Goal: Check status: Check status

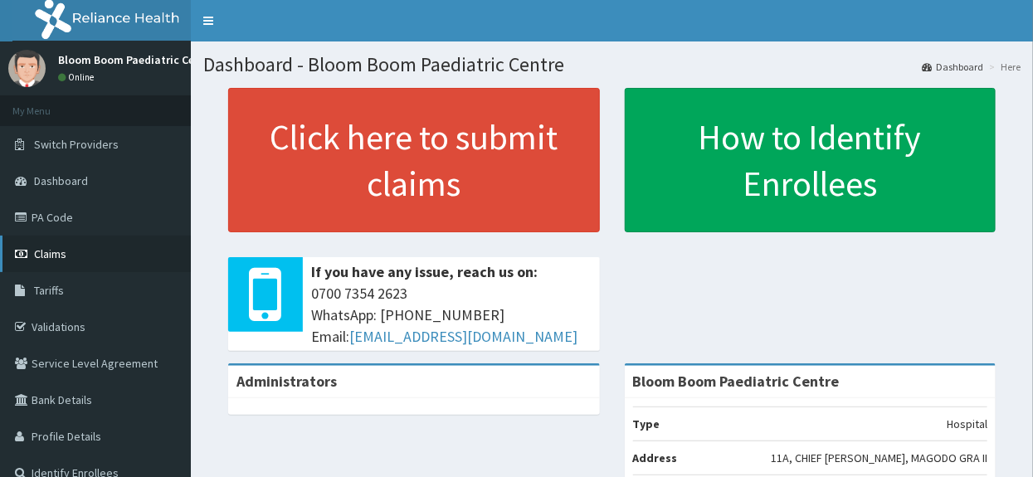
click at [74, 246] on link "Claims" at bounding box center [95, 254] width 191 height 37
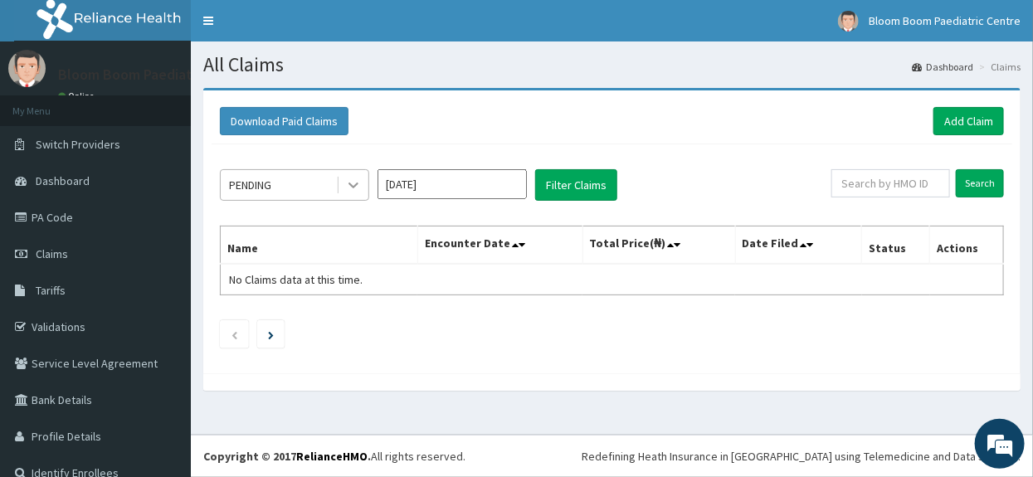
click at [361, 190] on icon at bounding box center [353, 185] width 17 height 17
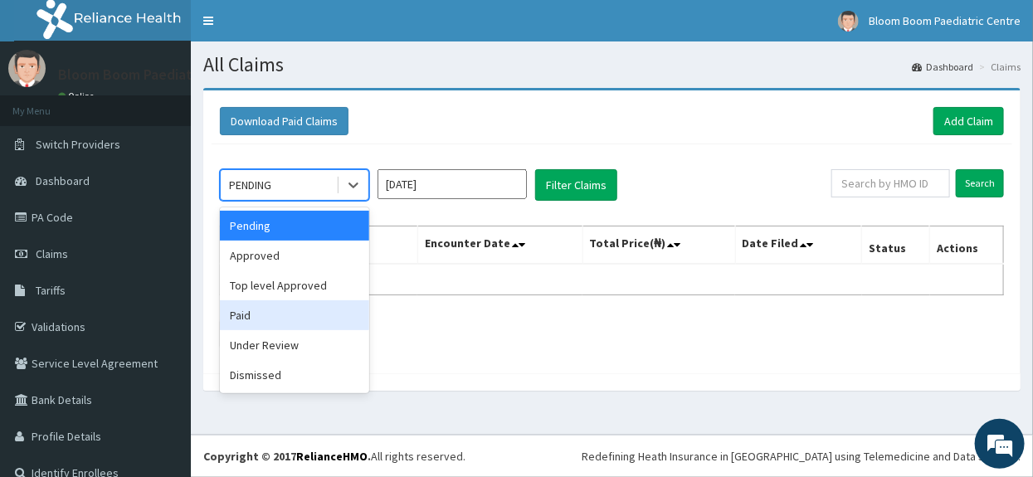
click at [343, 304] on div "Paid" at bounding box center [294, 315] width 149 height 30
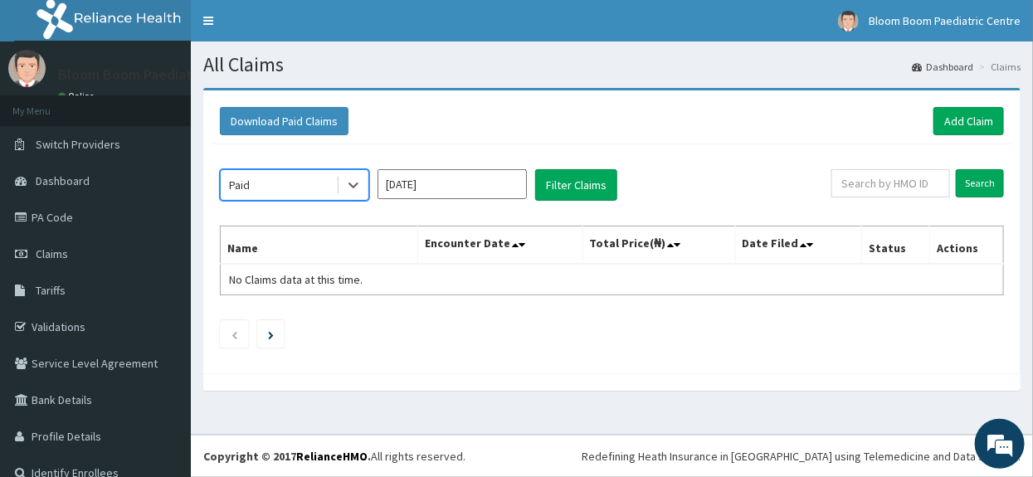
click at [504, 183] on input "Sep 2025" at bounding box center [452, 184] width 149 height 30
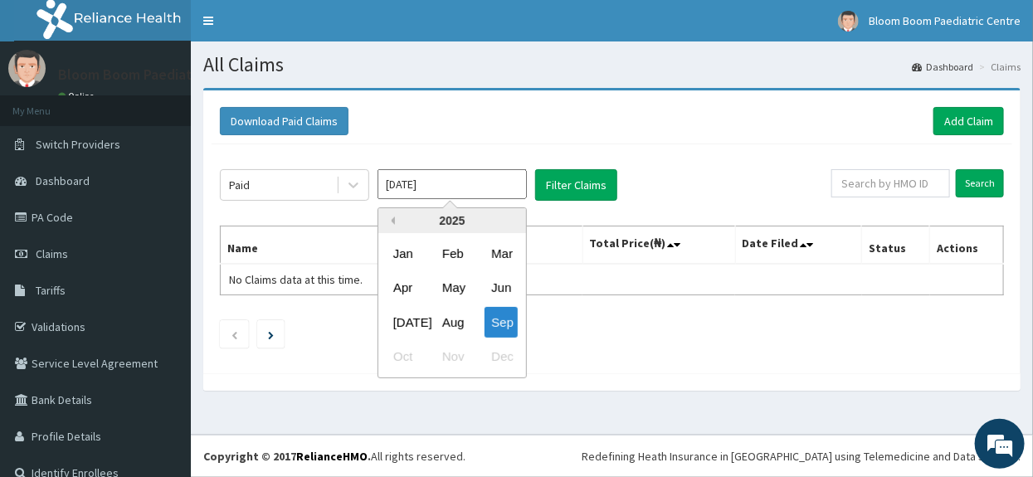
click at [387, 217] on button "Previous Year" at bounding box center [391, 221] width 8 height 8
click at [451, 314] on div "Aug" at bounding box center [452, 322] width 33 height 31
type input "Aug 2024"
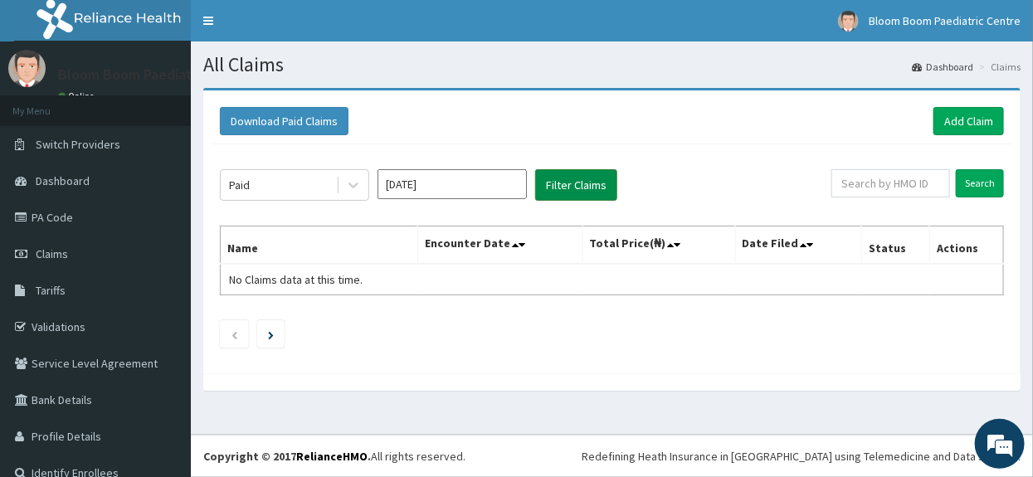
click at [567, 177] on button "Filter Claims" at bounding box center [576, 185] width 82 height 32
click at [598, 190] on button "Filter Claims" at bounding box center [576, 185] width 82 height 32
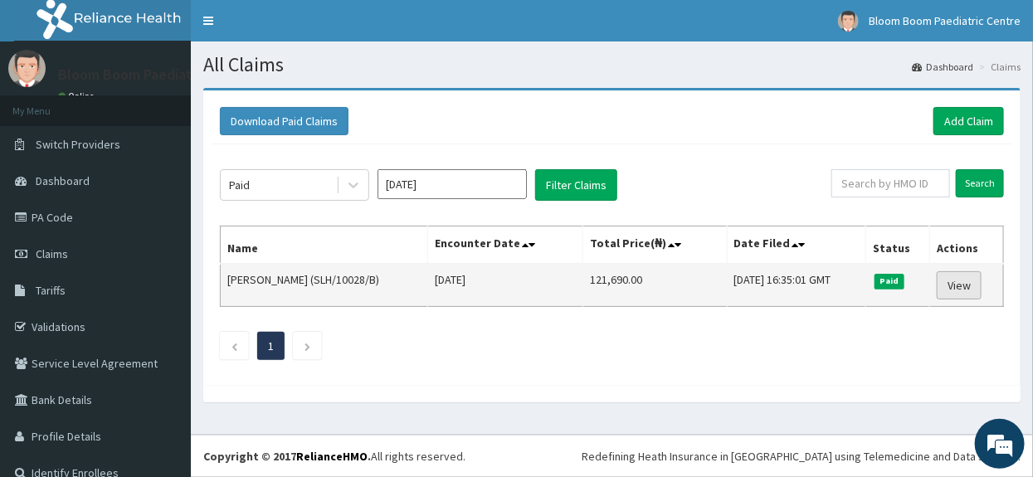
click at [950, 290] on link "View" at bounding box center [959, 285] width 45 height 28
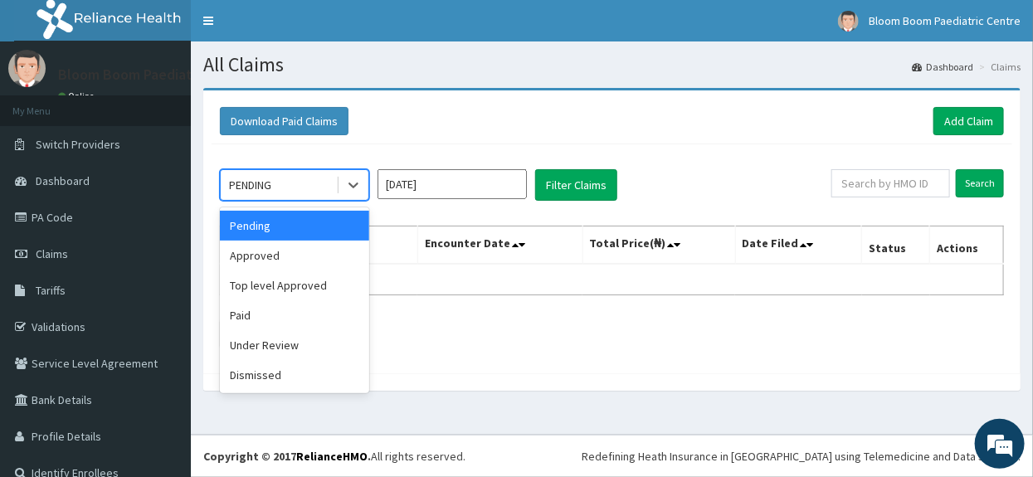
click at [311, 188] on div "PENDING" at bounding box center [278, 185] width 115 height 27
click at [295, 314] on div "Paid" at bounding box center [294, 315] width 149 height 30
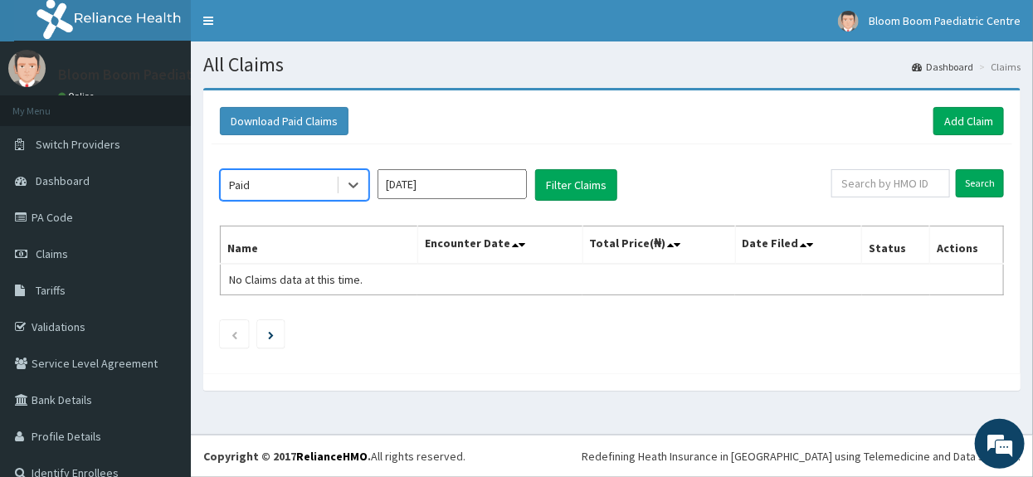
click at [498, 182] on input "[DATE]" at bounding box center [452, 184] width 149 height 30
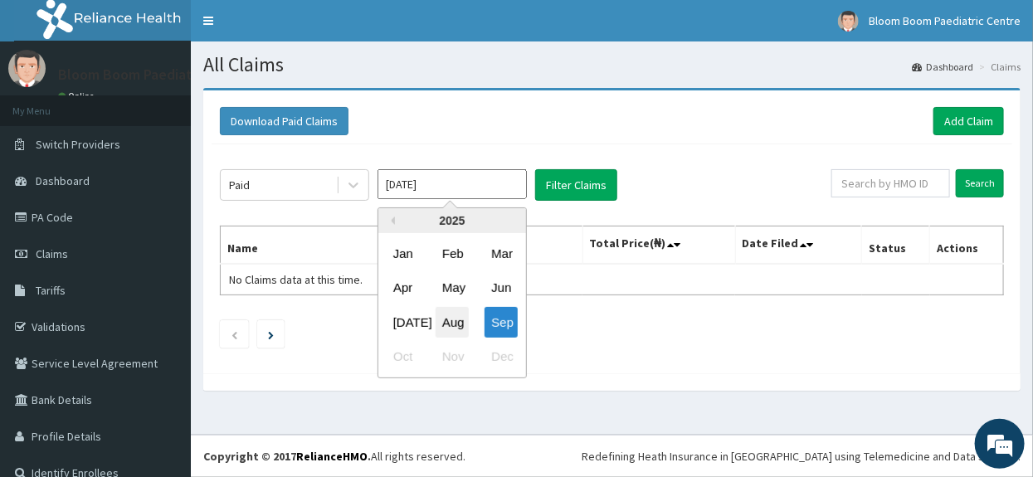
click at [454, 309] on div "Aug" at bounding box center [452, 322] width 33 height 31
type input "[DATE]"
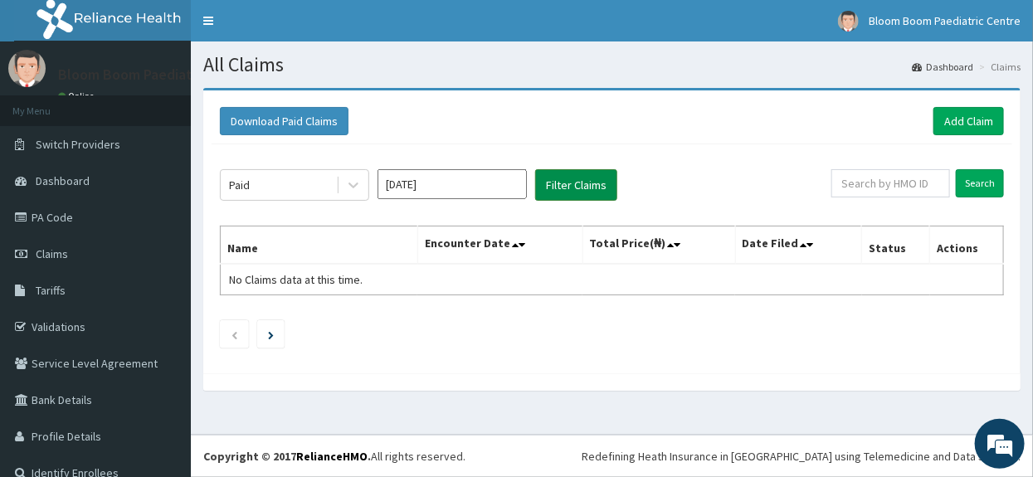
click at [586, 183] on button "Filter Claims" at bounding box center [576, 185] width 82 height 32
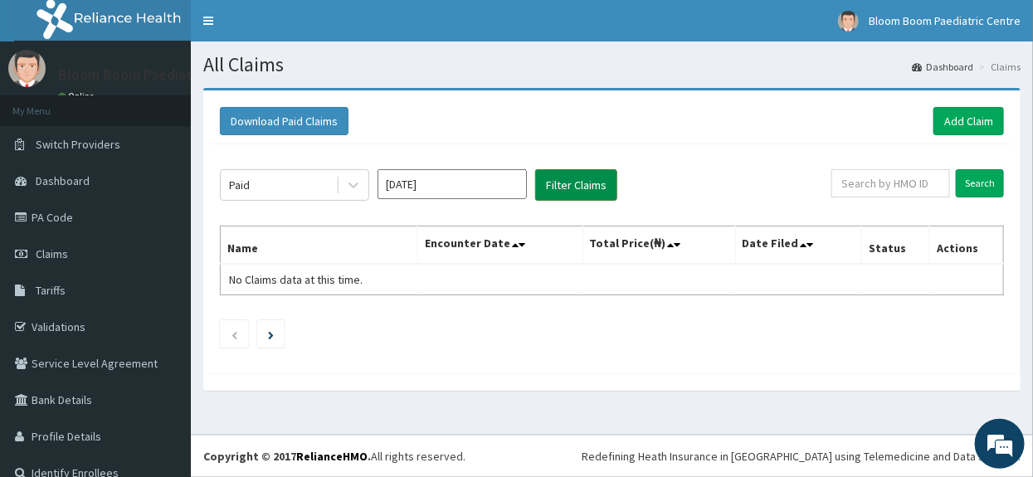
click at [586, 183] on button "Filter Claims" at bounding box center [576, 185] width 82 height 32
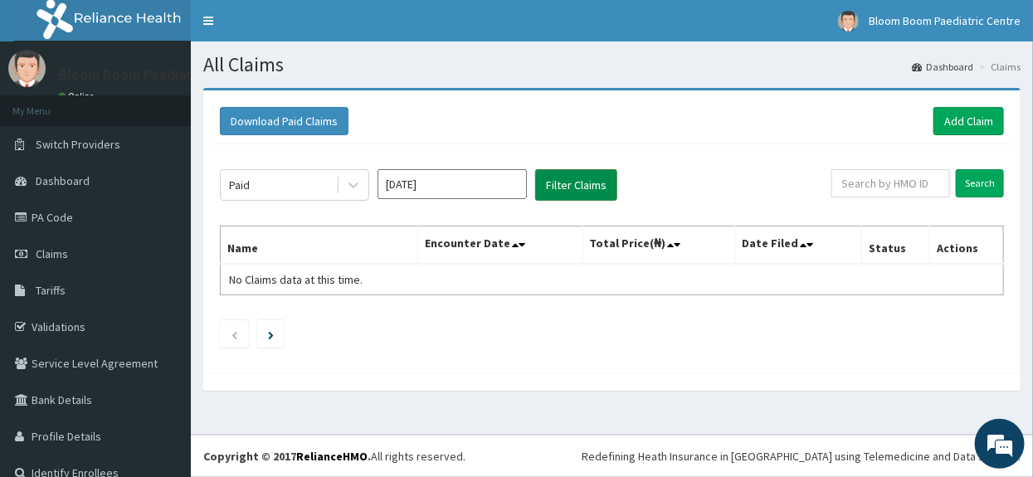
click at [586, 183] on button "Filter Claims" at bounding box center [576, 185] width 82 height 32
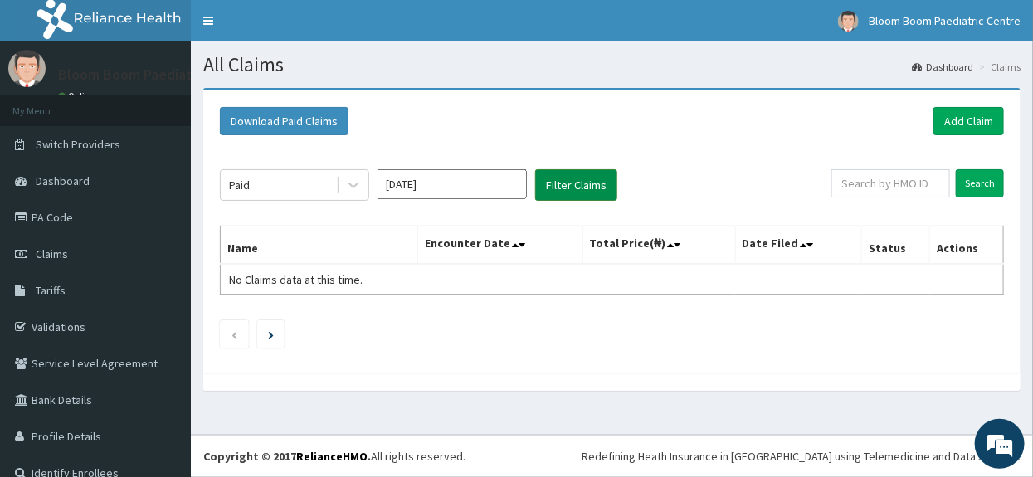
click at [586, 183] on button "Filter Claims" at bounding box center [576, 185] width 82 height 32
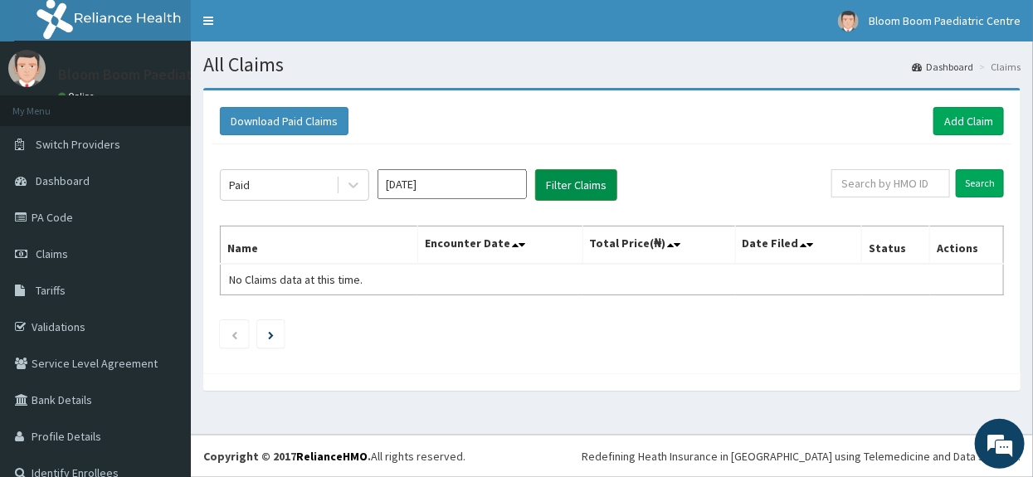
click at [586, 183] on button "Filter Claims" at bounding box center [576, 185] width 82 height 32
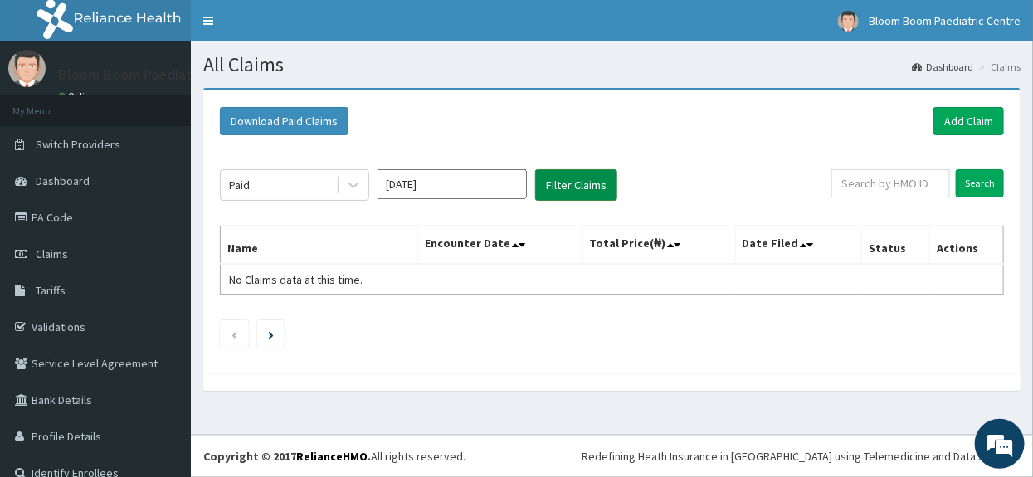
click at [586, 183] on button "Filter Claims" at bounding box center [576, 185] width 82 height 32
click at [551, 188] on button "Filter Claims" at bounding box center [576, 185] width 82 height 32
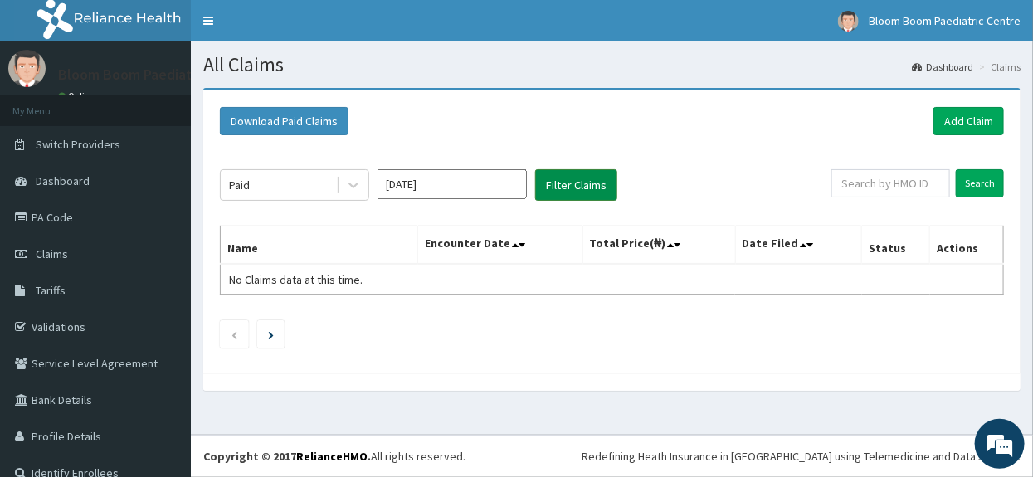
click at [551, 188] on button "Filter Claims" at bounding box center [576, 185] width 82 height 32
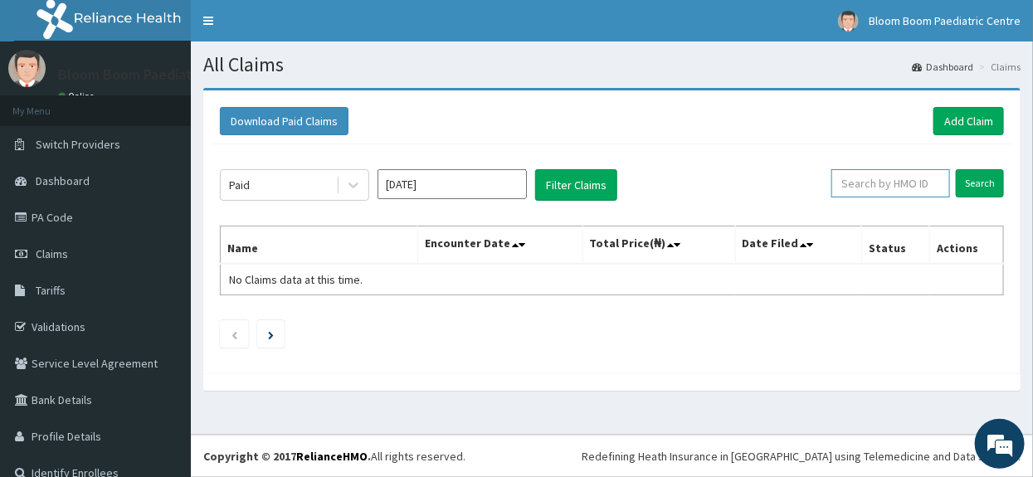
click at [839, 196] on input "text" at bounding box center [890, 183] width 119 height 28
click at [269, 285] on td "No Claims data at this time." at bounding box center [319, 280] width 197 height 32
click at [348, 185] on icon at bounding box center [353, 185] width 17 height 17
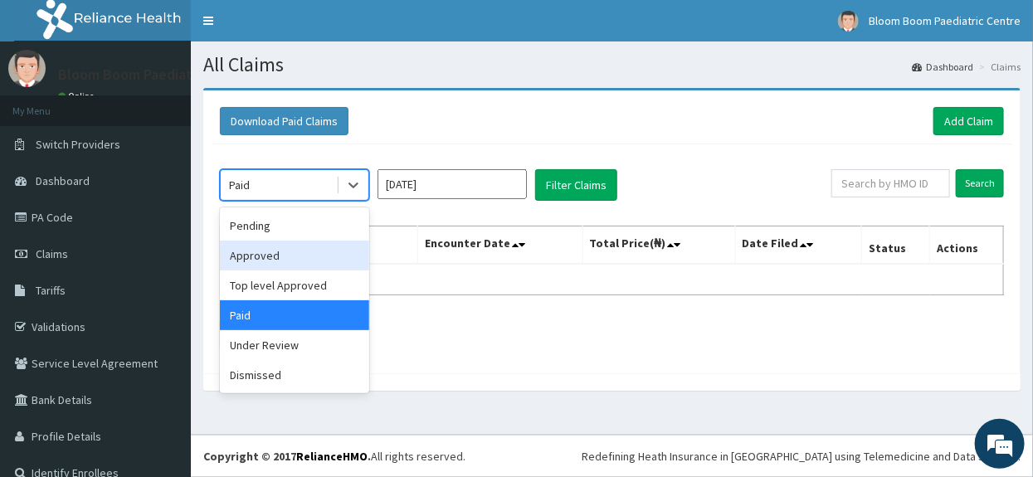
click at [314, 254] on div "Approved" at bounding box center [294, 256] width 149 height 30
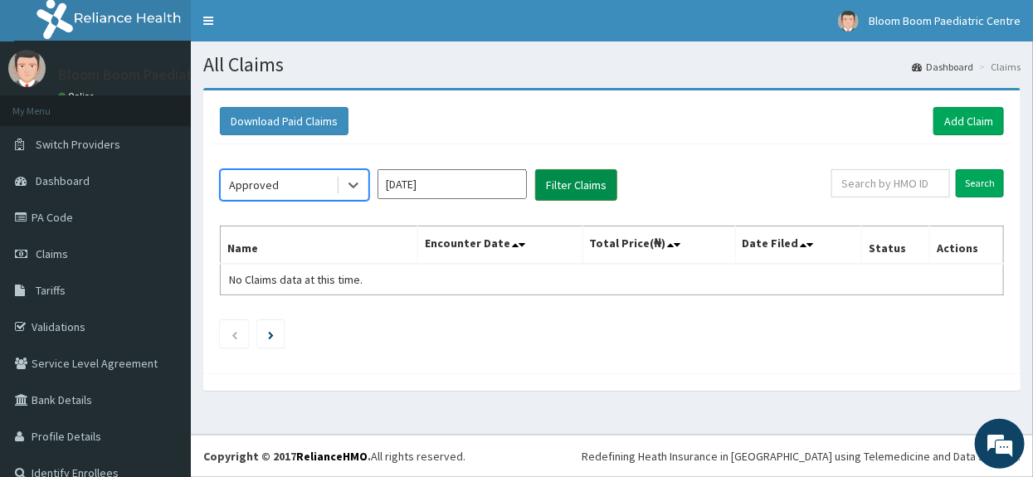
click at [559, 198] on button "Filter Claims" at bounding box center [576, 185] width 82 height 32
click at [562, 178] on button "Filter Claims" at bounding box center [576, 185] width 82 height 32
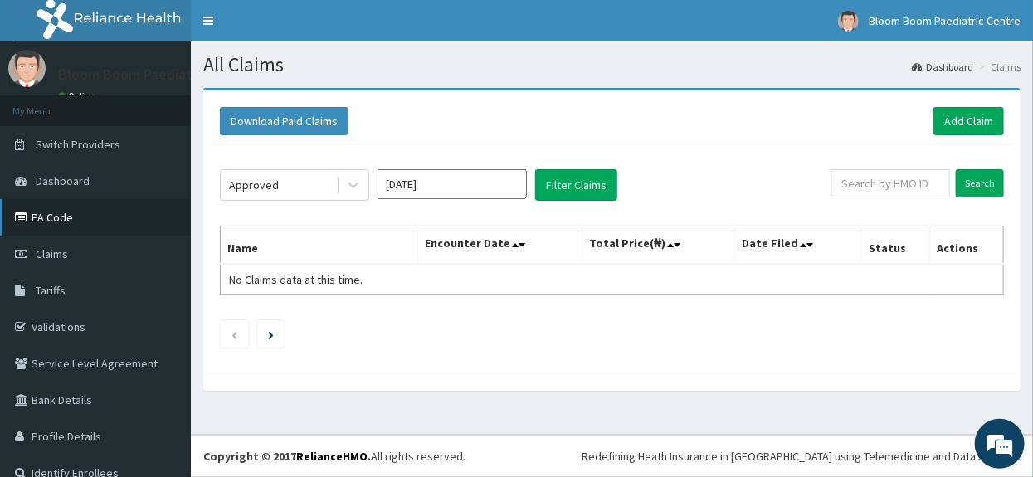
click at [137, 217] on link "PA Code" at bounding box center [95, 217] width 191 height 37
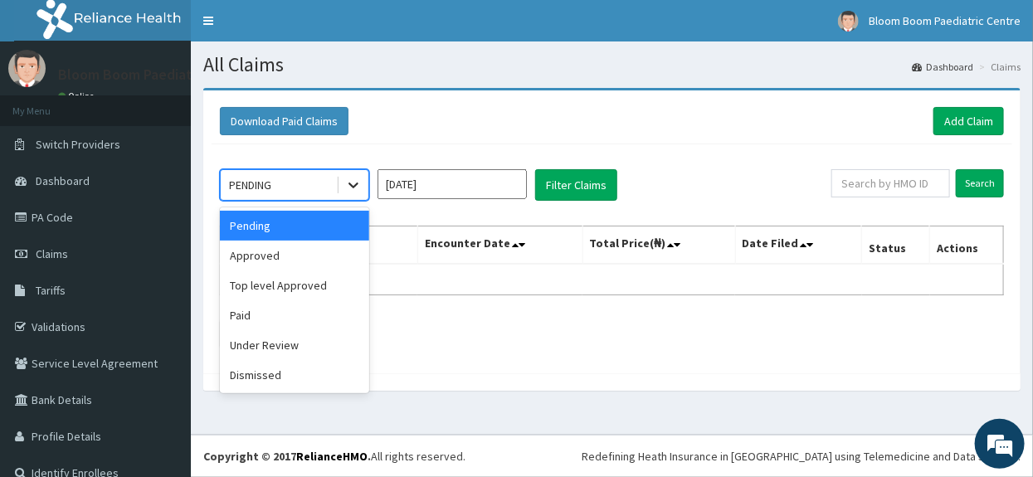
click at [366, 188] on div at bounding box center [354, 185] width 30 height 30
click at [340, 307] on div "Paid" at bounding box center [294, 315] width 149 height 30
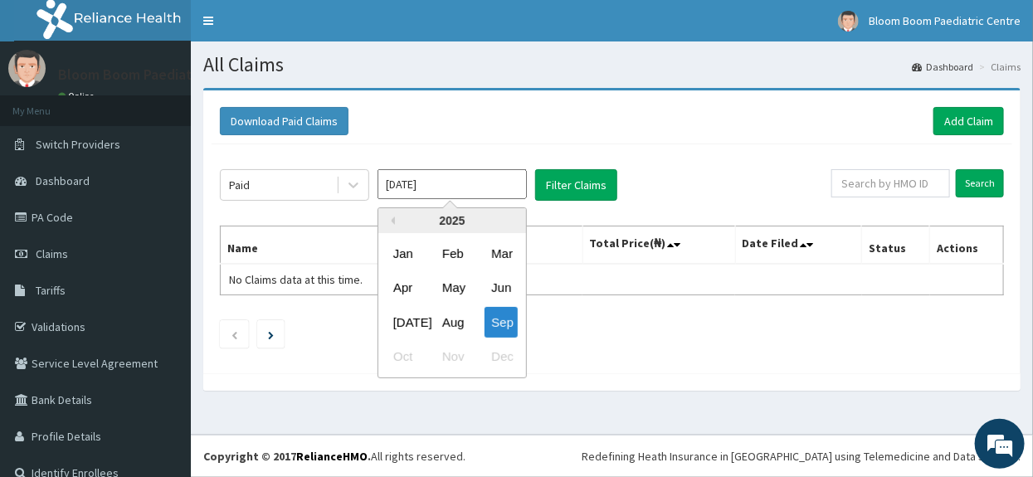
click at [450, 178] on input "[DATE]" at bounding box center [452, 184] width 149 height 30
click at [448, 309] on div "Aug" at bounding box center [452, 322] width 33 height 31
type input "Aug 2025"
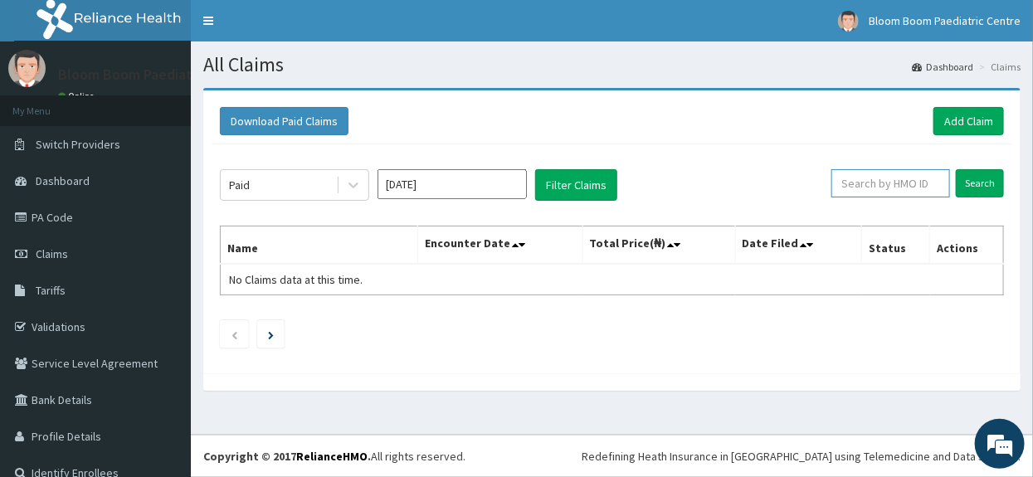
click at [910, 182] on input "text" at bounding box center [890, 183] width 119 height 28
type input "s"
type input "SLB/10817/D"
click at [957, 185] on input "Search" at bounding box center [980, 183] width 48 height 28
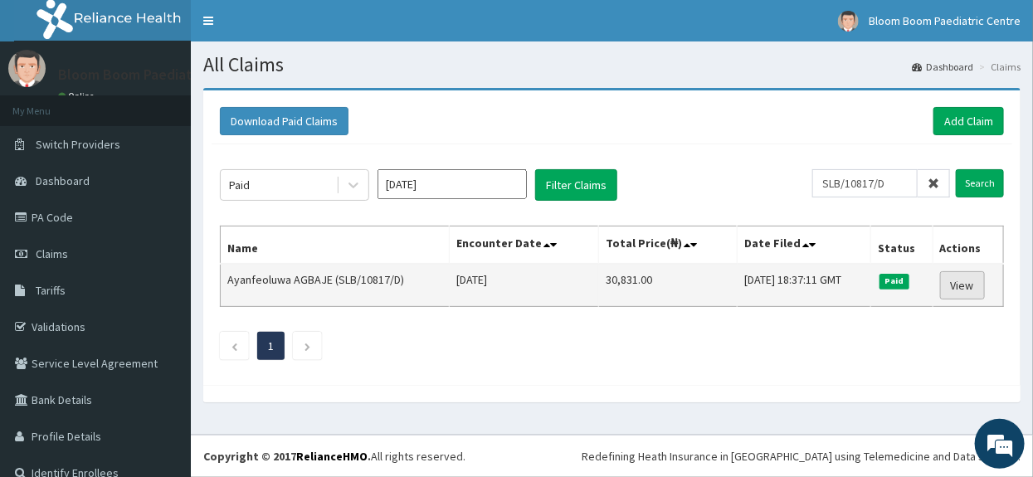
click at [944, 285] on link "View" at bounding box center [962, 285] width 45 height 28
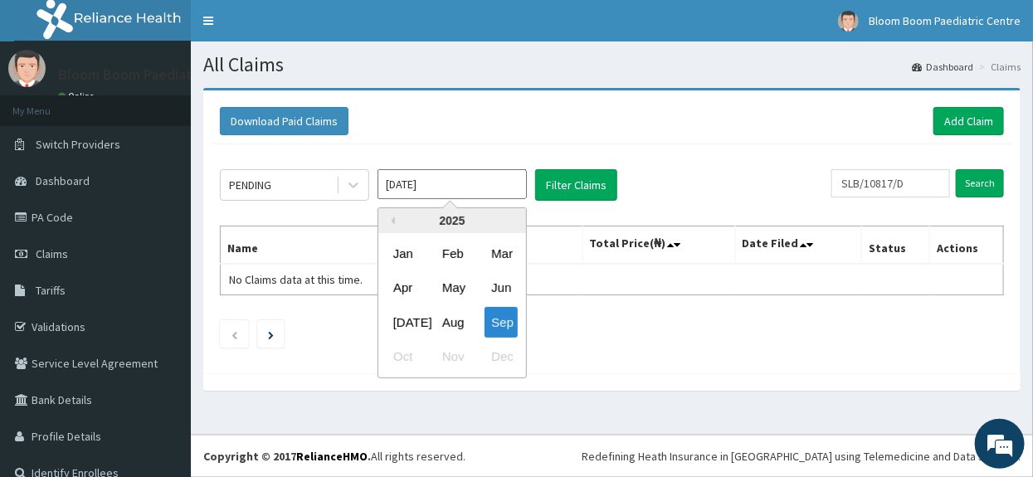
click at [485, 183] on input "[DATE]" at bounding box center [452, 184] width 149 height 30
click at [461, 319] on div "Aug" at bounding box center [452, 322] width 33 height 31
type input "[DATE]"
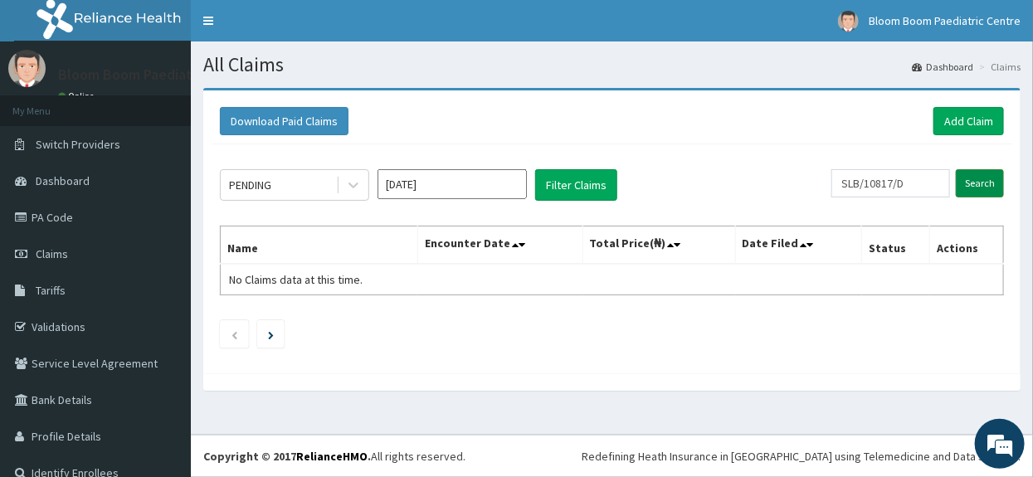
click at [969, 188] on input "Search" at bounding box center [980, 183] width 48 height 28
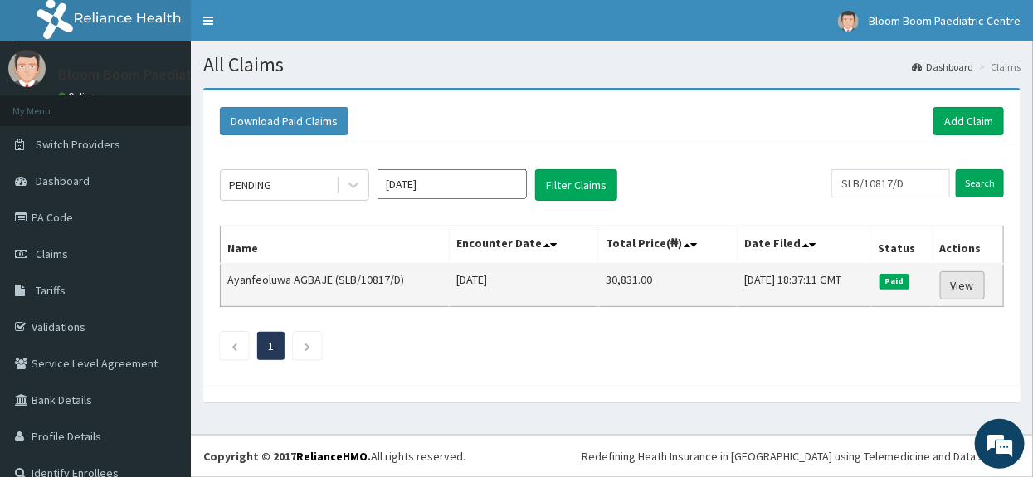
click at [942, 285] on link "View" at bounding box center [962, 285] width 45 height 28
